Goal: Task Accomplishment & Management: Complete application form

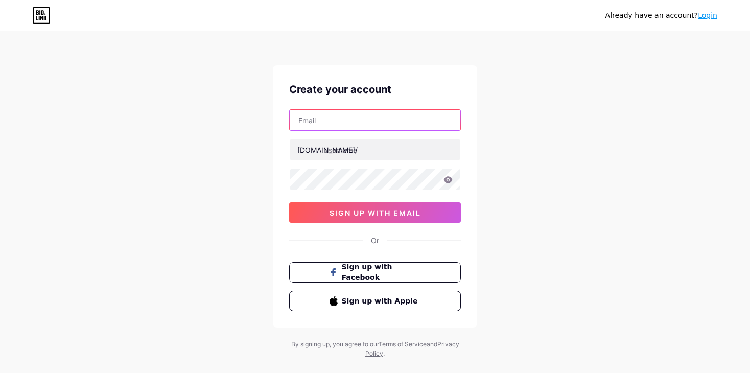
click at [373, 117] on input "text" at bounding box center [375, 120] width 171 height 20
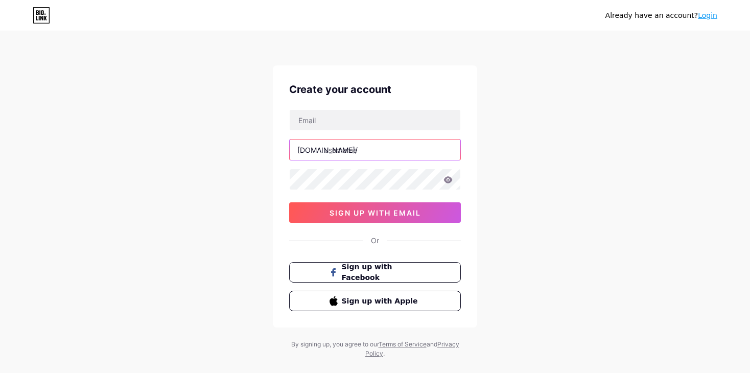
click at [331, 147] on input "text" at bounding box center [375, 149] width 171 height 20
type input "hilaro"
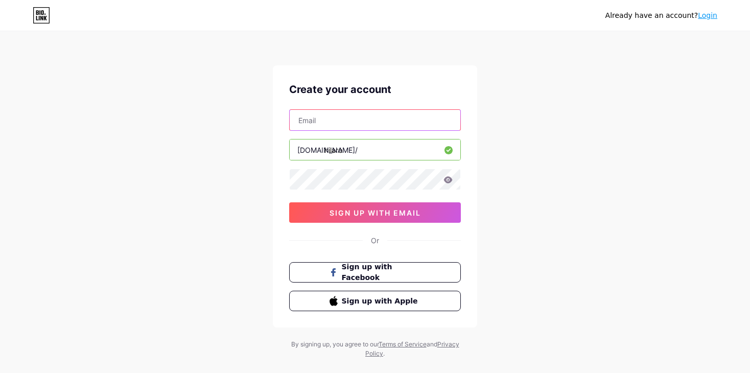
click at [359, 126] on input "text" at bounding box center [375, 120] width 171 height 20
click at [375, 124] on input "text" at bounding box center [375, 120] width 171 height 20
type input "[EMAIL_ADDRESS][DOMAIN_NAME]"
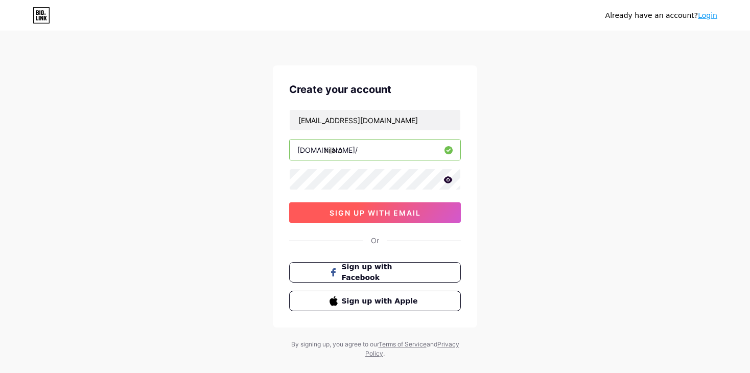
click at [376, 216] on button "sign up with email" at bounding box center [375, 212] width 172 height 20
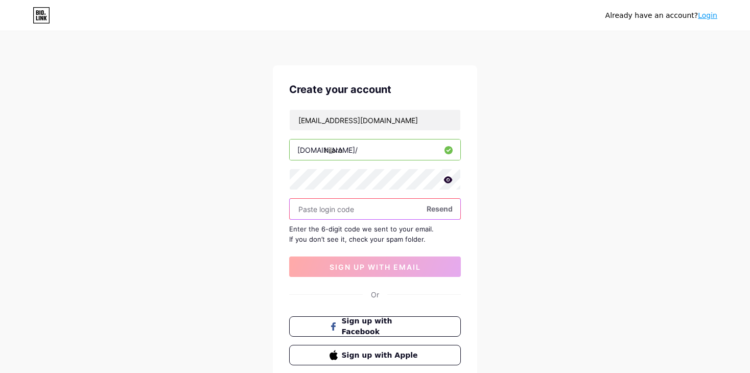
paste input "695240"
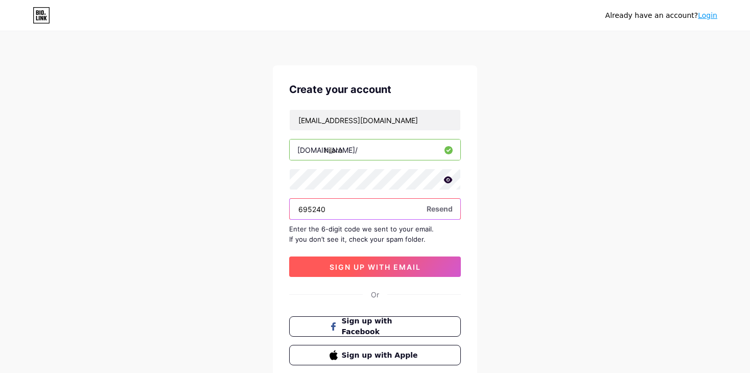
type input "695240"
click at [368, 260] on button "sign up with email" at bounding box center [375, 266] width 172 height 20
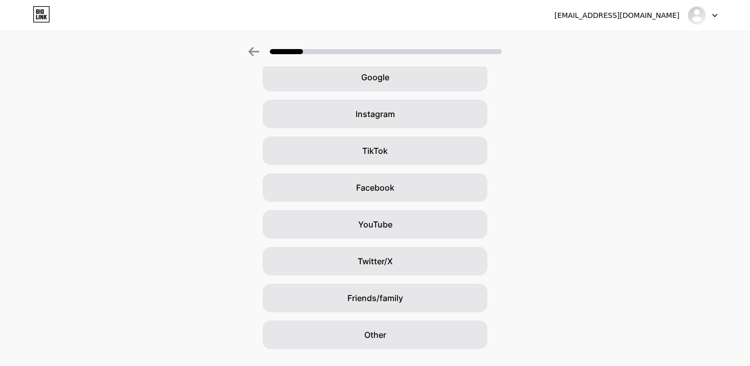
scroll to position [51, 0]
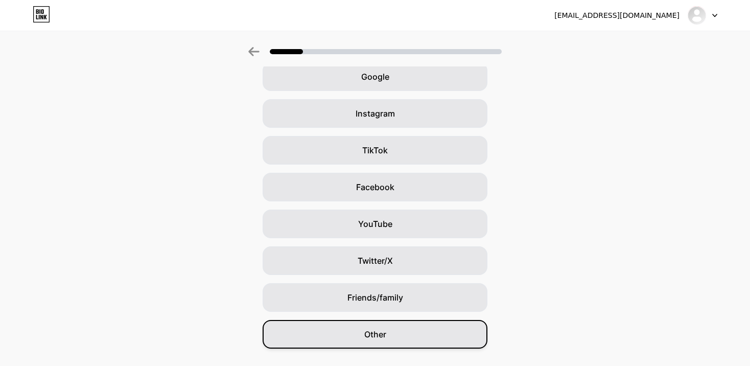
click at [388, 324] on div "Other" at bounding box center [374, 334] width 225 height 29
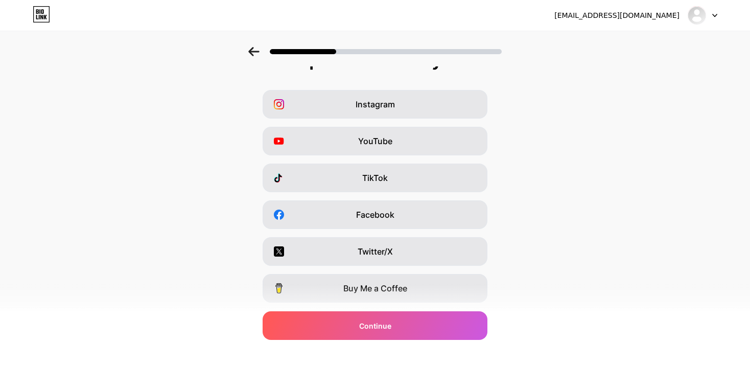
scroll to position [0, 0]
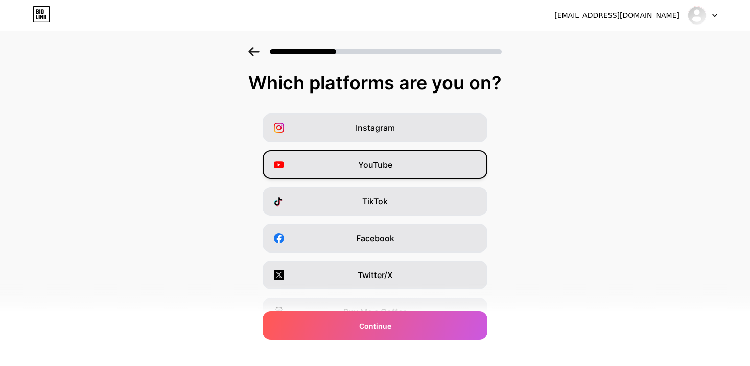
click at [416, 163] on div "YouTube" at bounding box center [374, 164] width 225 height 29
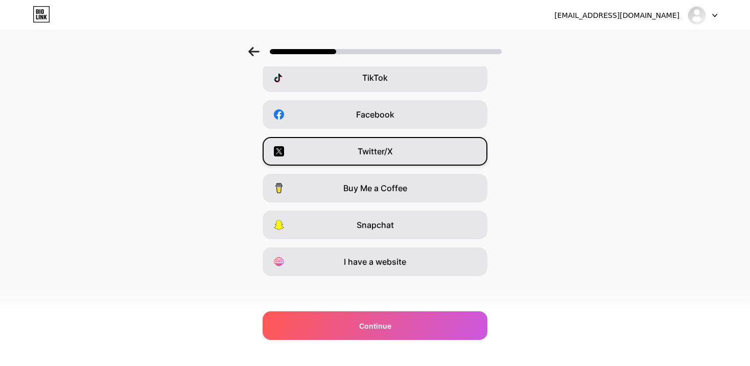
scroll to position [126, 0]
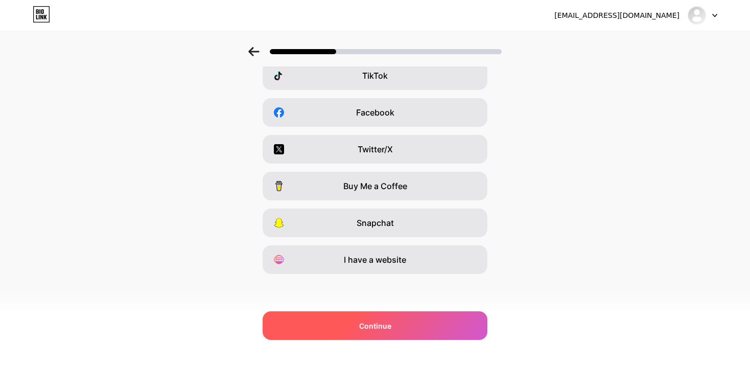
click at [428, 326] on div "Continue" at bounding box center [374, 325] width 225 height 29
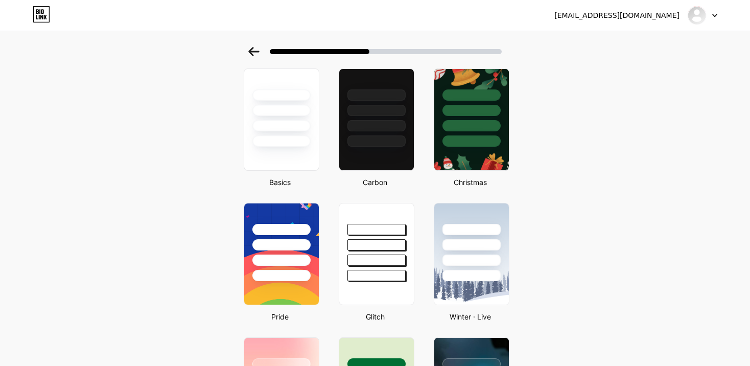
scroll to position [51, 0]
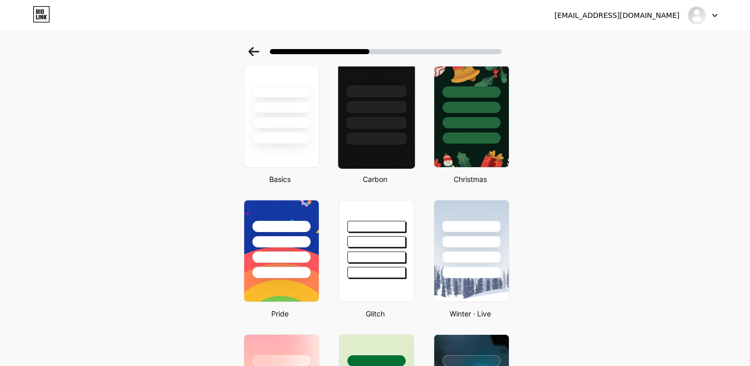
click at [376, 153] on div at bounding box center [377, 116] width 78 height 105
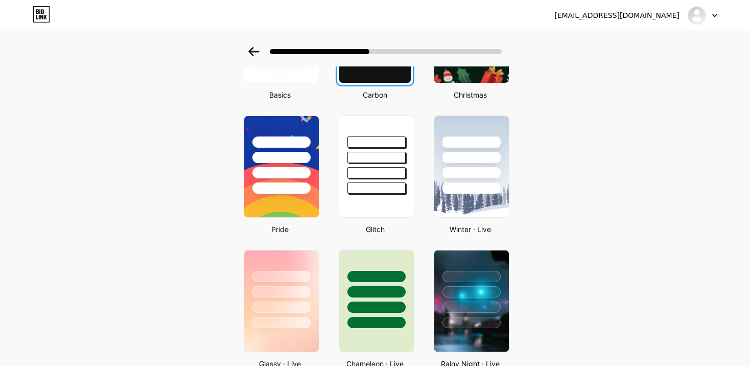
scroll to position [0, 0]
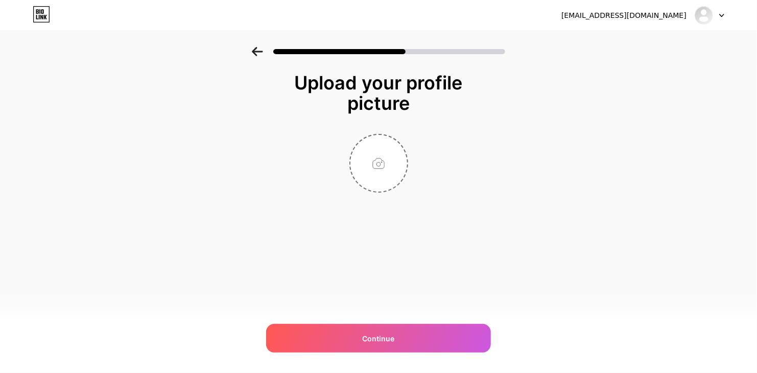
click at [247, 51] on div at bounding box center [378, 49] width 757 height 36
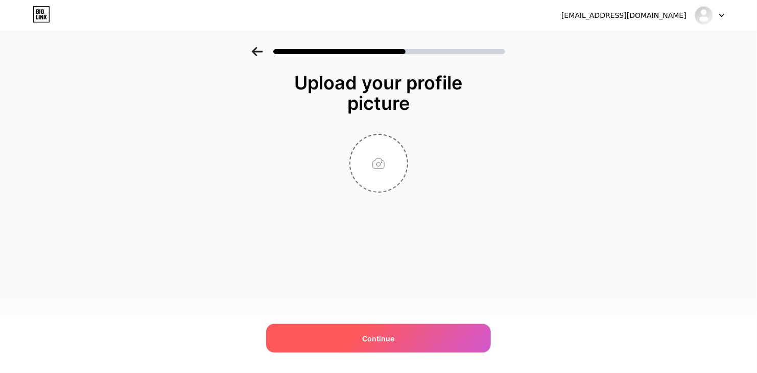
click at [364, 332] on div "Continue" at bounding box center [378, 338] width 225 height 29
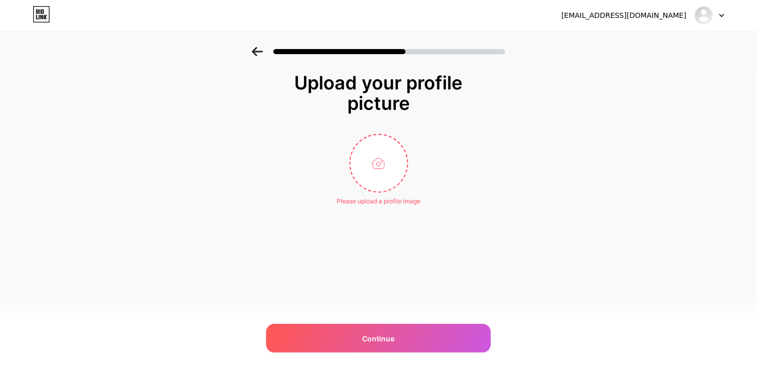
click at [260, 51] on icon at bounding box center [257, 51] width 11 height 9
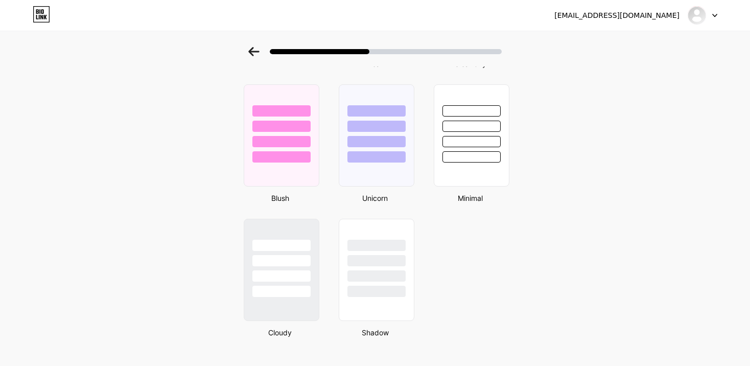
scroll to position [848, 0]
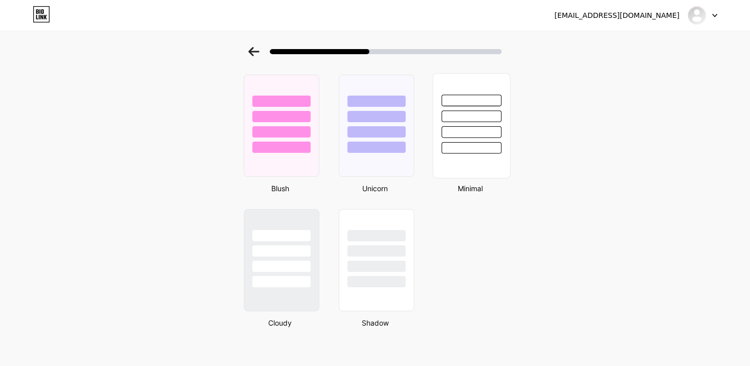
click at [464, 142] on div at bounding box center [471, 148] width 60 height 12
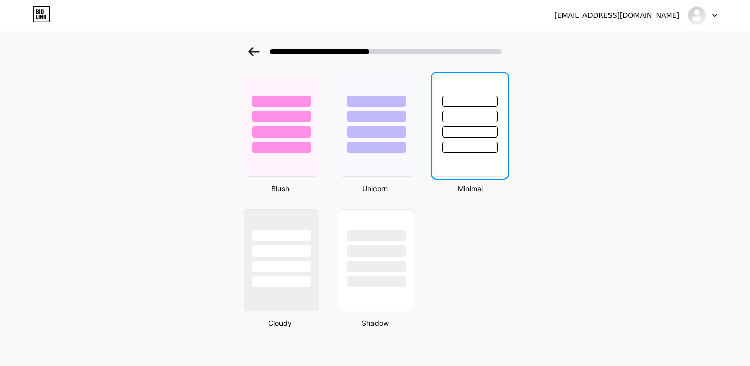
scroll to position [0, 0]
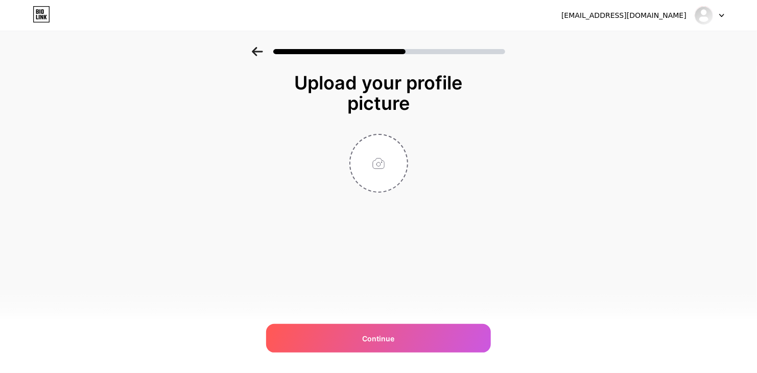
click at [256, 53] on icon at bounding box center [257, 51] width 11 height 9
